Goal: Find specific page/section: Find specific page/section

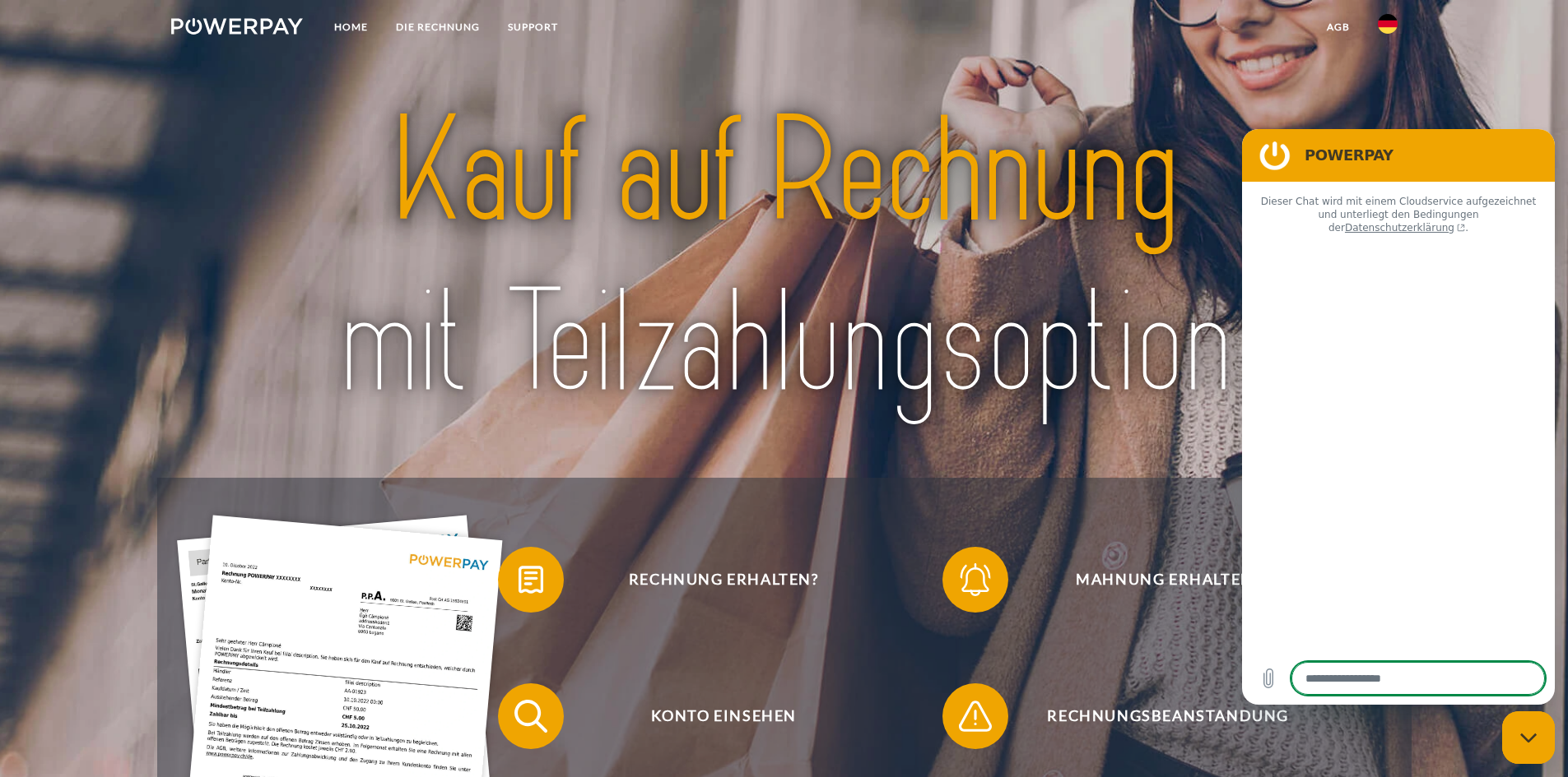
type textarea "*"
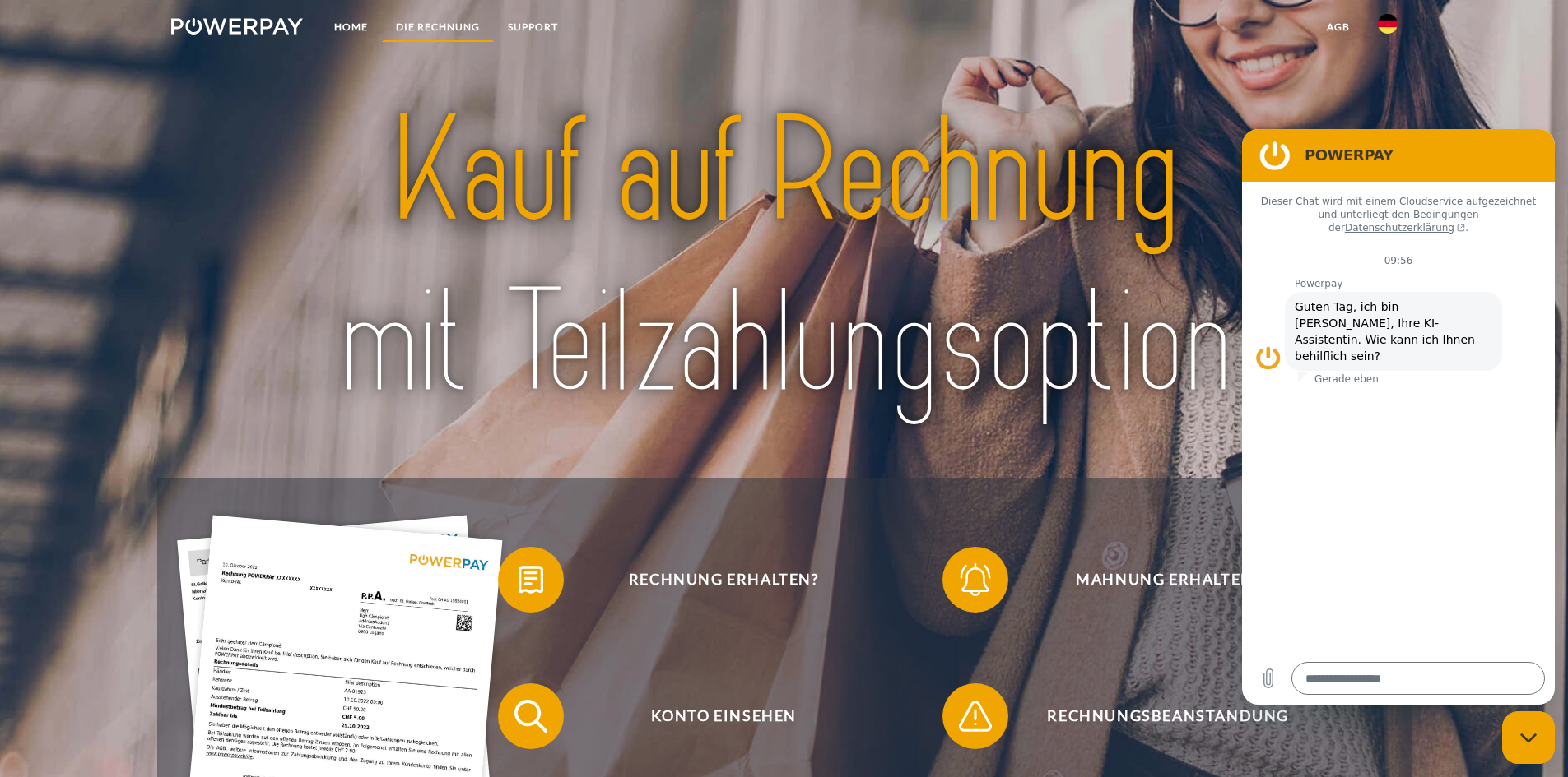
click at [439, 28] on link "DIE RECHNUNG" at bounding box center [438, 27] width 112 height 30
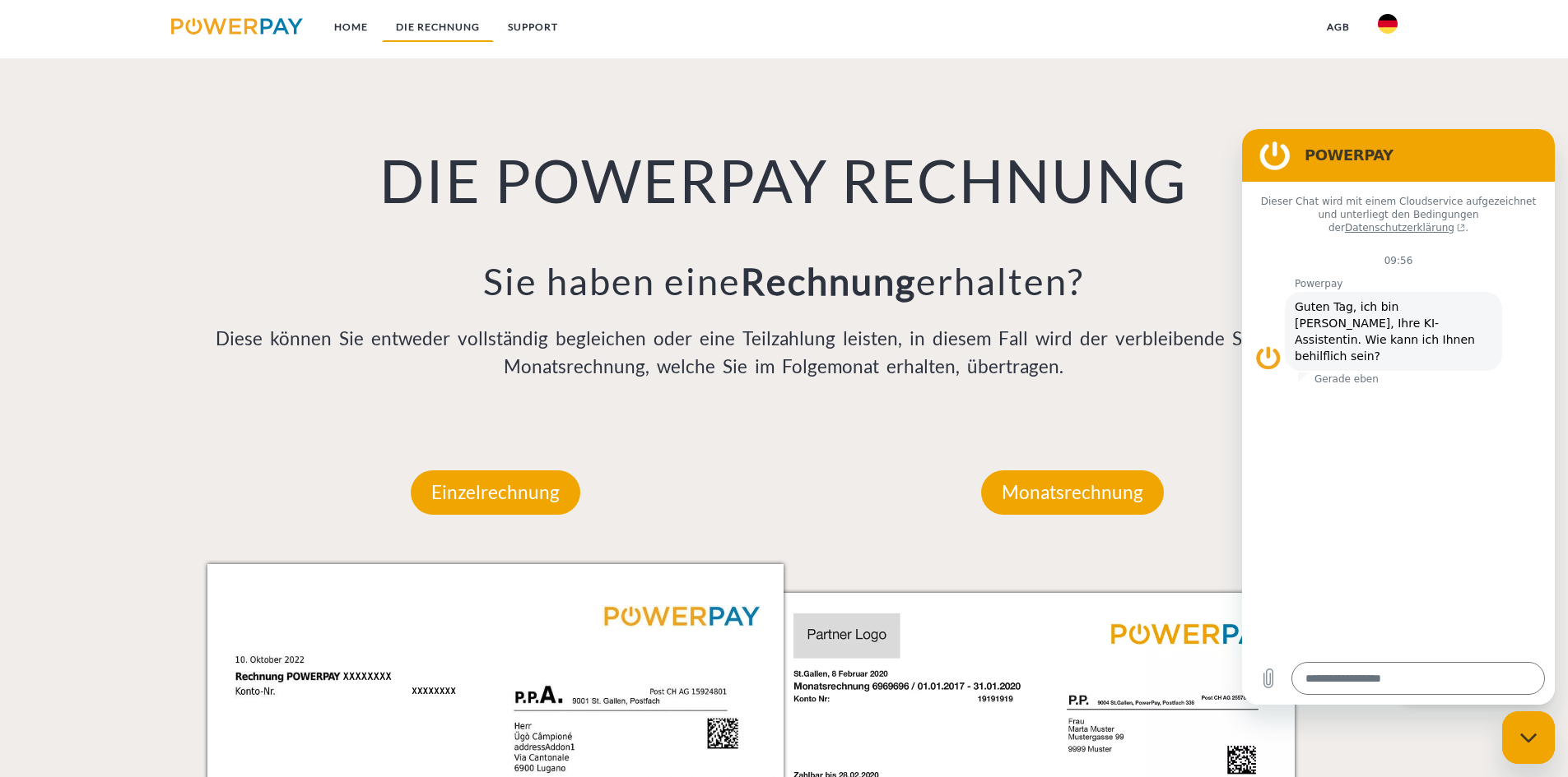
scroll to position [1080, 0]
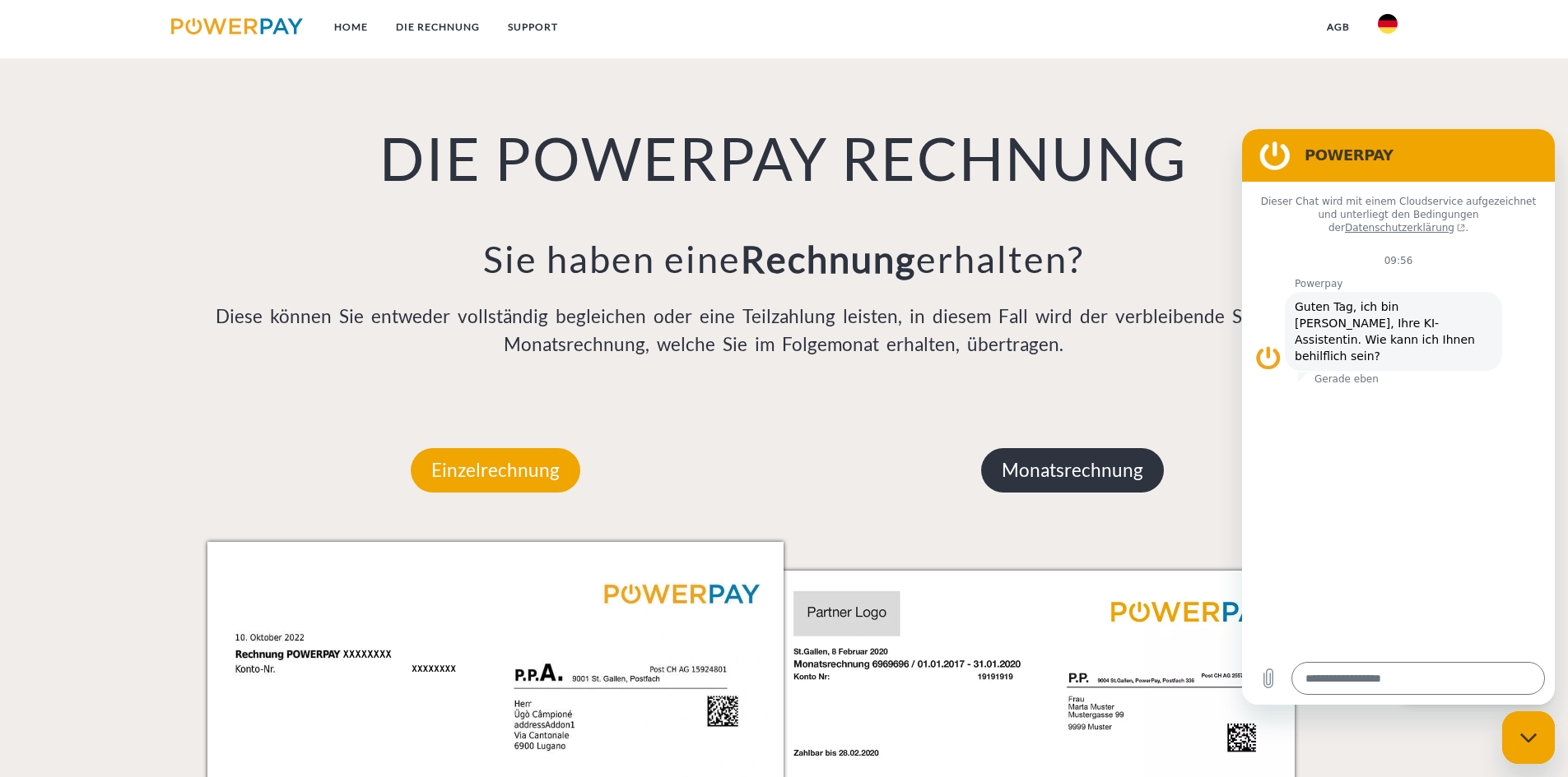
click at [1015, 476] on p "Monatsrechnung" at bounding box center [1072, 471] width 183 height 45
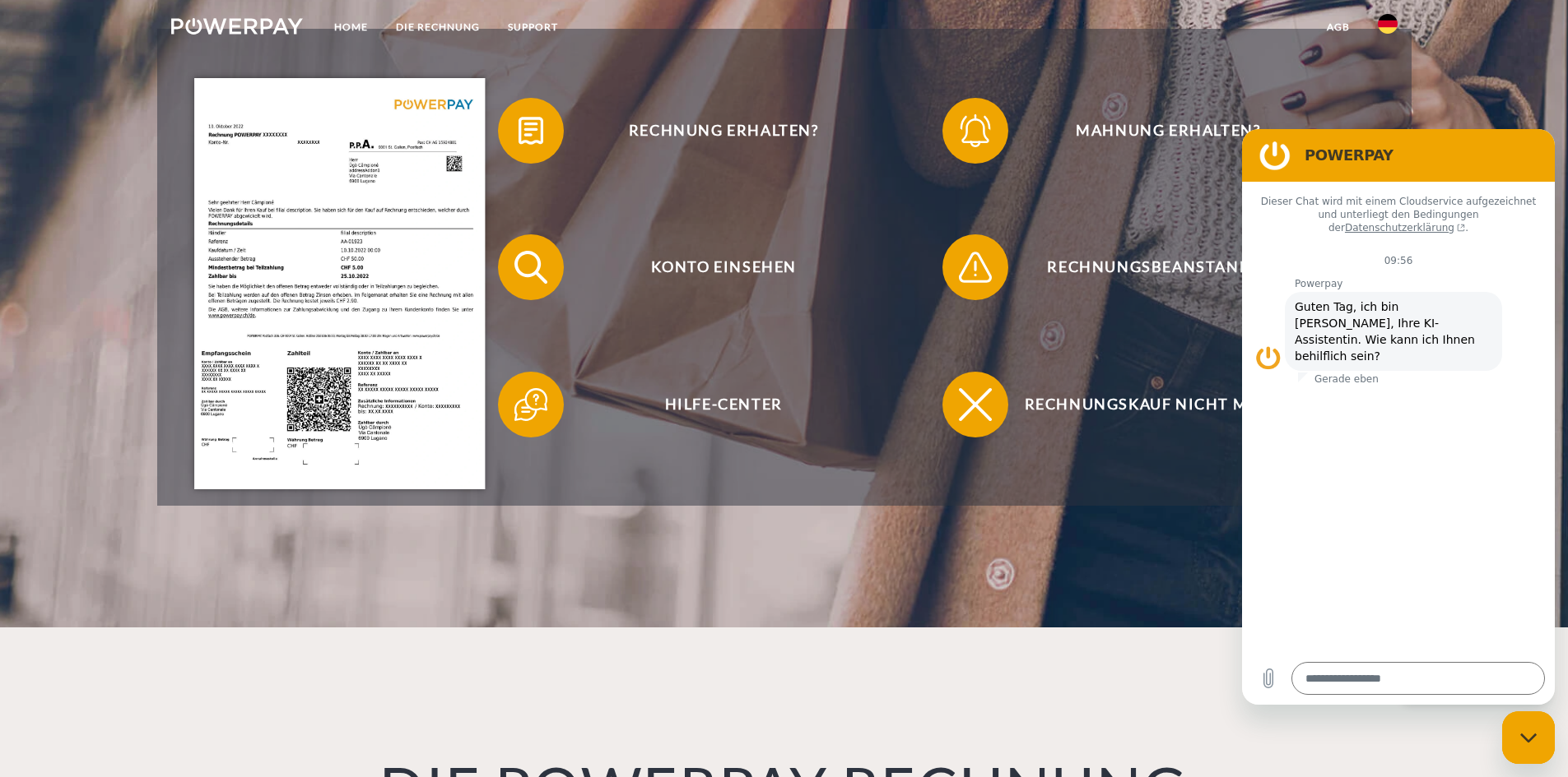
scroll to position [0, 0]
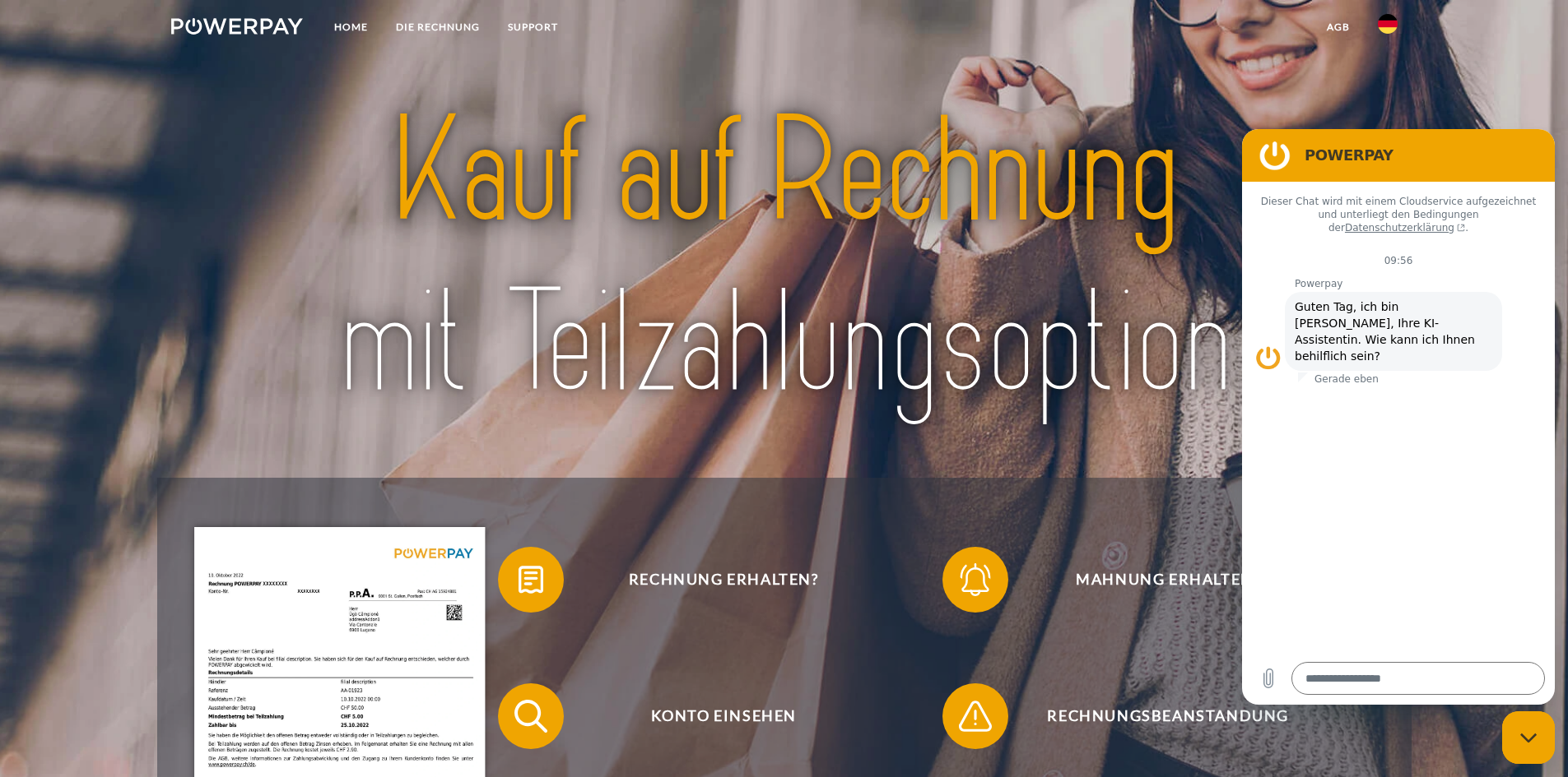
click at [218, 31] on img at bounding box center [237, 26] width 133 height 17
click at [453, 24] on link "DIE RECHNUNG" at bounding box center [438, 27] width 112 height 30
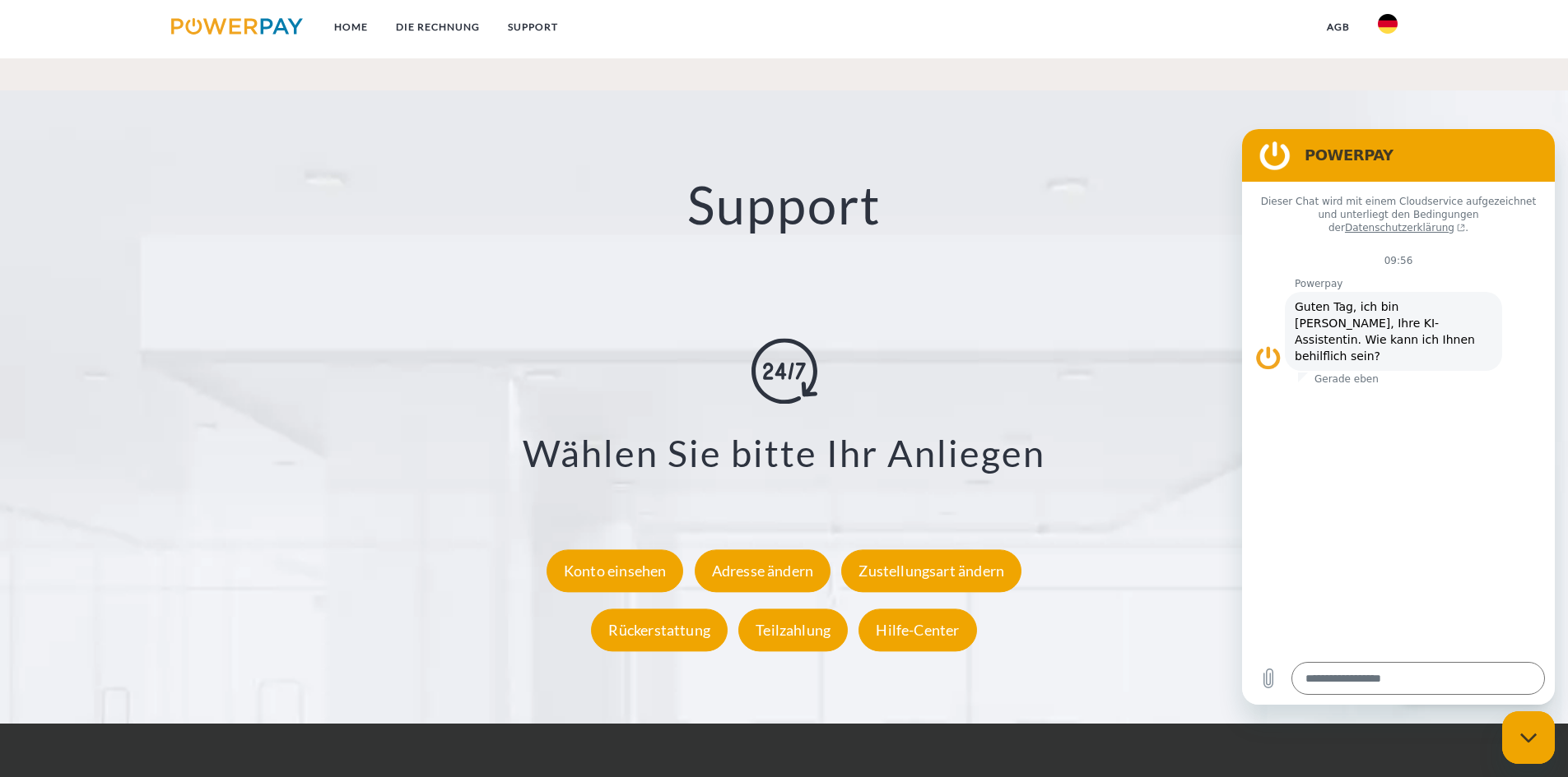
scroll to position [2806, 0]
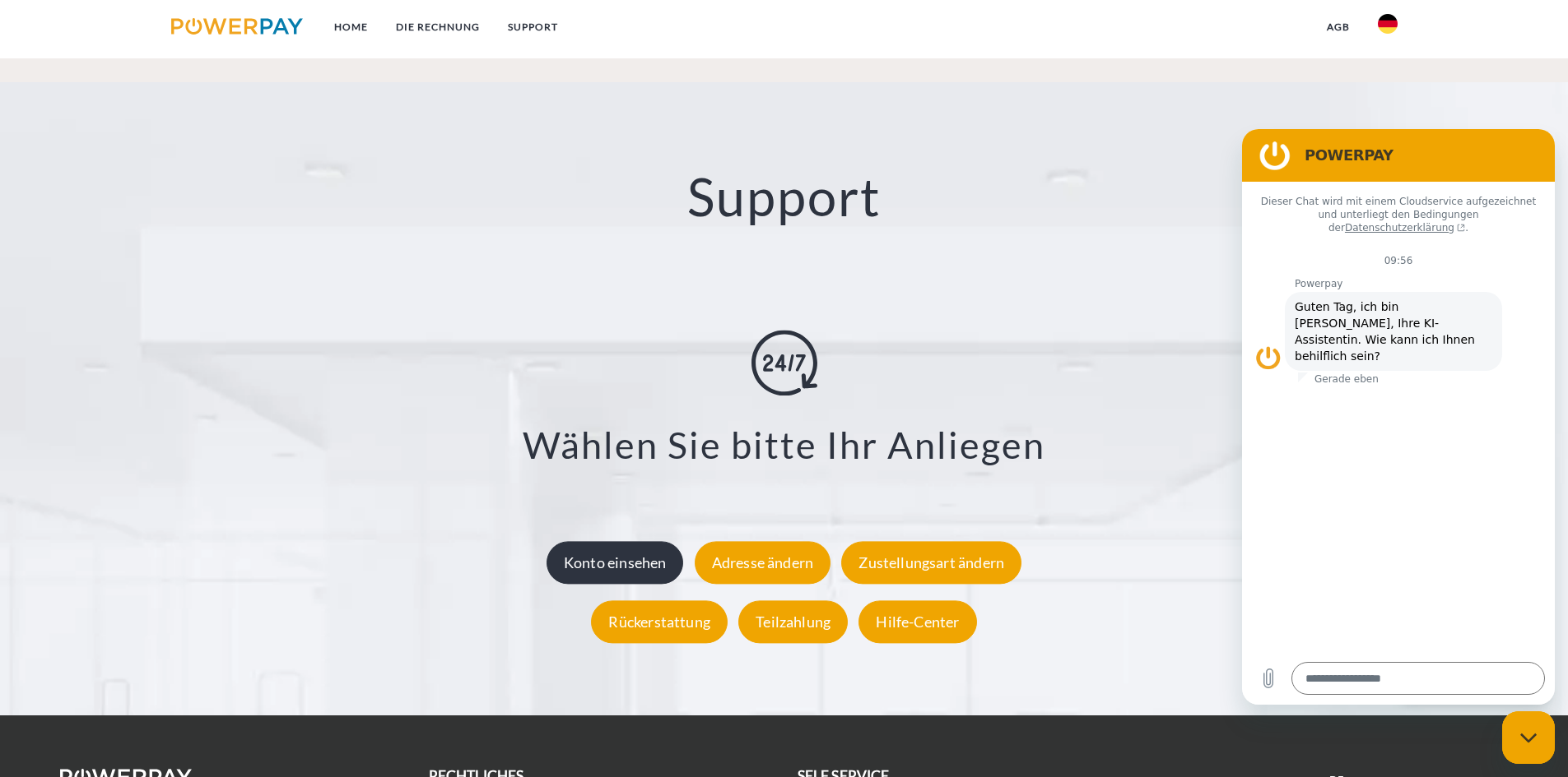
click at [583, 573] on div "Konto einsehen" at bounding box center [615, 563] width 137 height 43
